Goal: Transaction & Acquisition: Purchase product/service

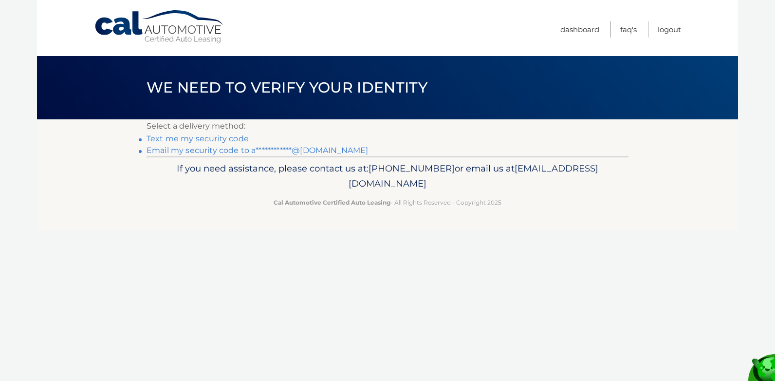
click at [216, 151] on link "**********" at bounding box center [258, 150] width 222 height 9
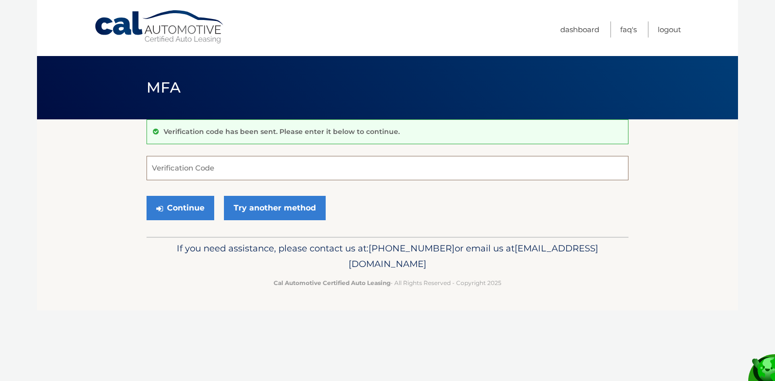
click at [184, 170] on input "Verification Code" at bounding box center [388, 168] width 482 height 24
type input "155707"
click at [195, 204] on button "Continue" at bounding box center [181, 208] width 68 height 24
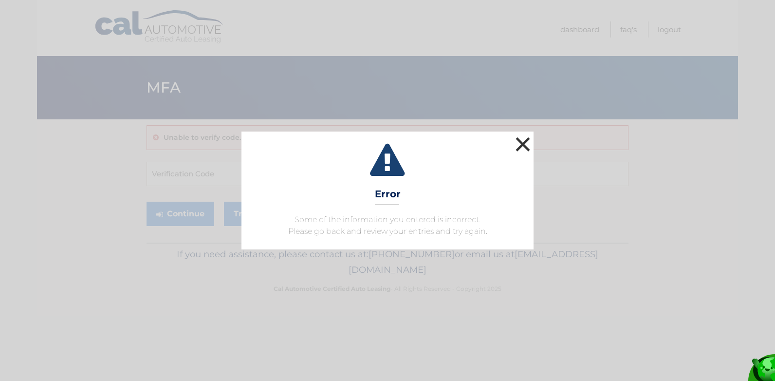
click at [526, 141] on button "×" at bounding box center [522, 143] width 19 height 19
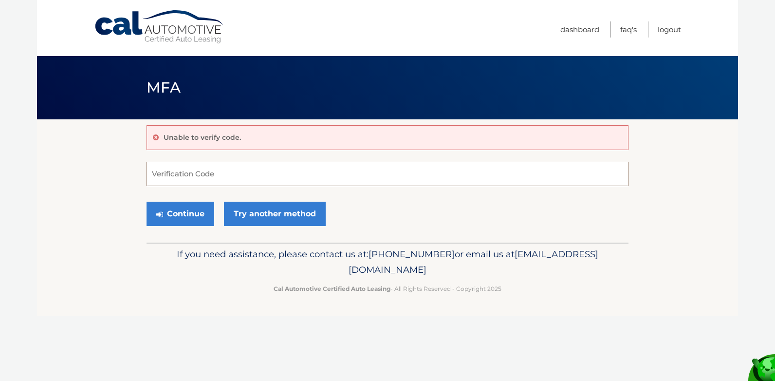
click at [174, 178] on input "Verification Code" at bounding box center [388, 174] width 482 height 24
type input "105707"
click at [183, 211] on button "Continue" at bounding box center [181, 214] width 68 height 24
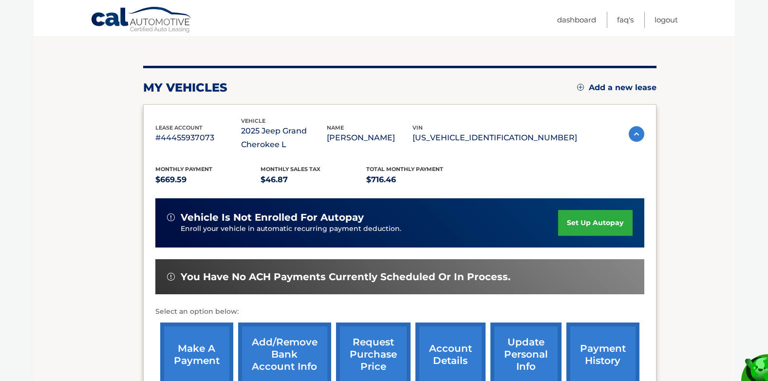
scroll to position [146, 0]
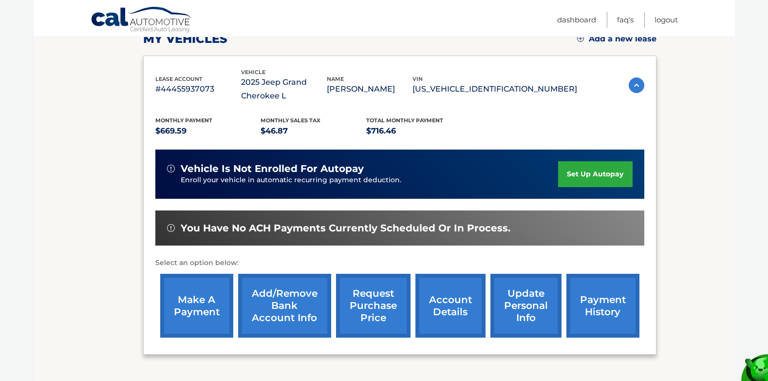
click at [194, 312] on link "make a payment" at bounding box center [196, 306] width 73 height 64
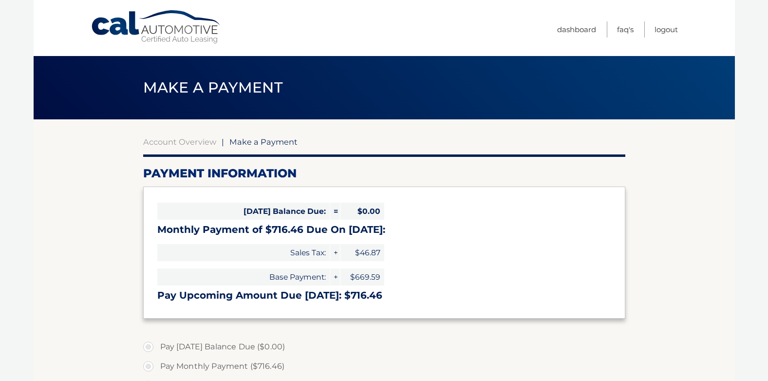
select select "ZWQ2ZWNmYWItZDVkYS00NDFlLWI2NTAtZWYzMjU0YTkyY2Yw"
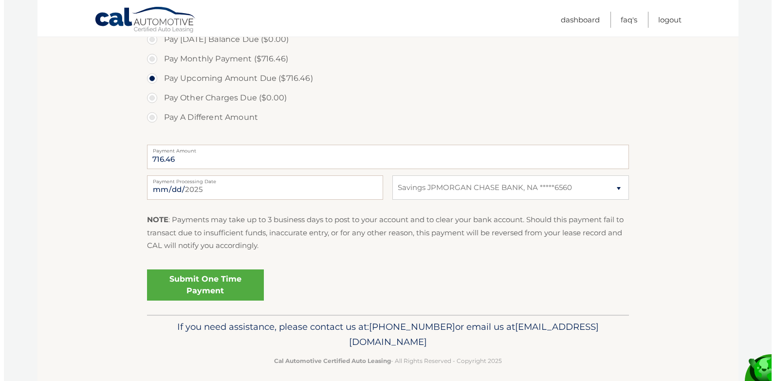
scroll to position [315, 0]
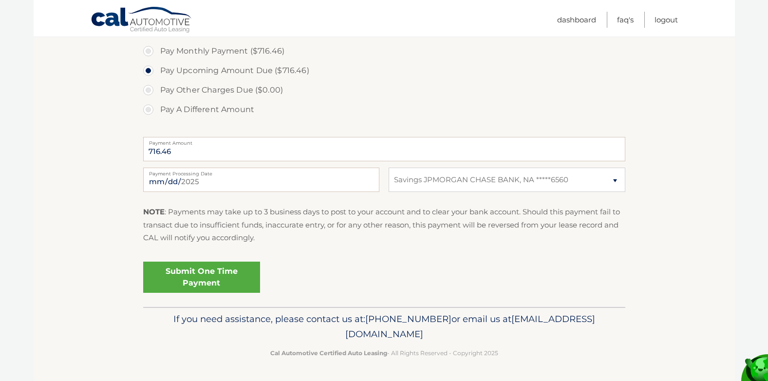
click at [202, 276] on link "Submit One Time Payment" at bounding box center [201, 276] width 117 height 31
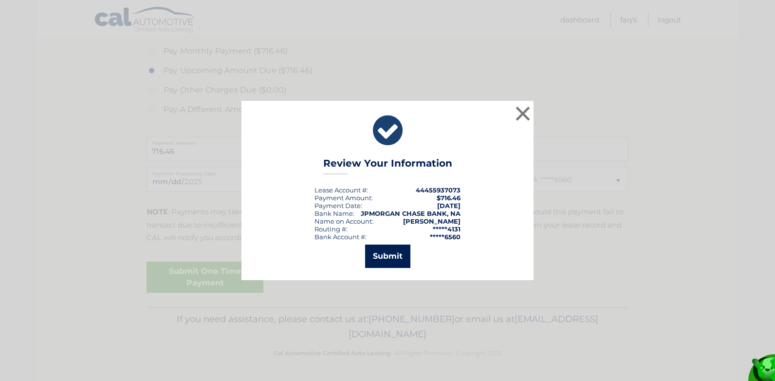
click at [381, 259] on button "Submit" at bounding box center [387, 255] width 45 height 23
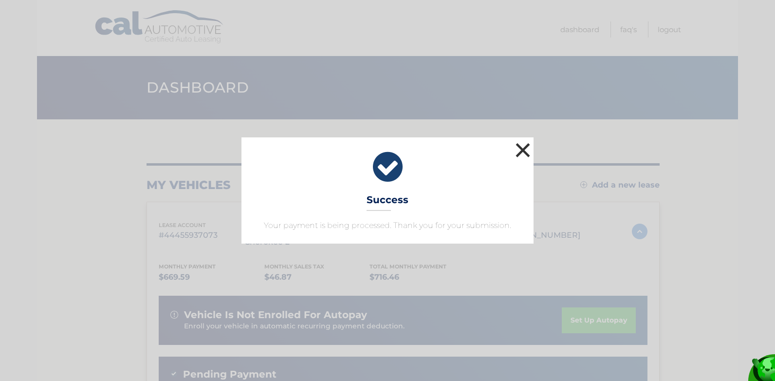
click at [525, 148] on button "×" at bounding box center [522, 149] width 19 height 19
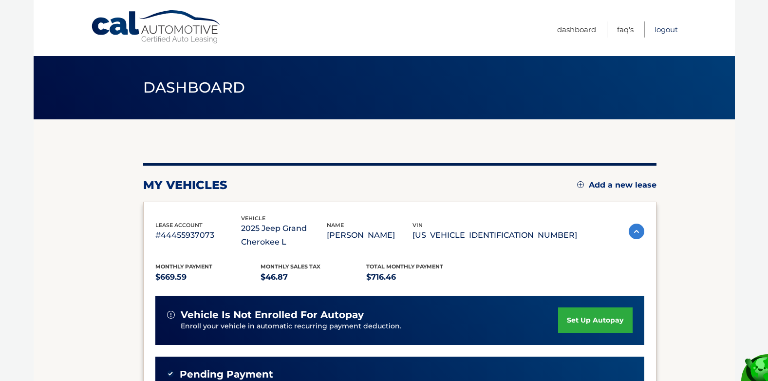
click at [665, 28] on link "Logout" at bounding box center [665, 29] width 23 height 16
